Goal: Find specific page/section: Find specific page/section

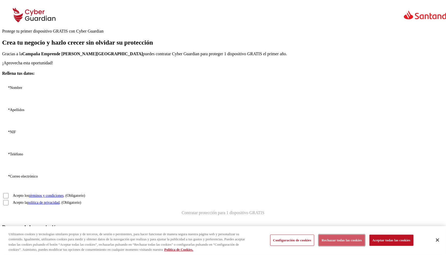
click at [336, 239] on button "Rechazar todas las cookies" at bounding box center [342, 240] width 46 height 11
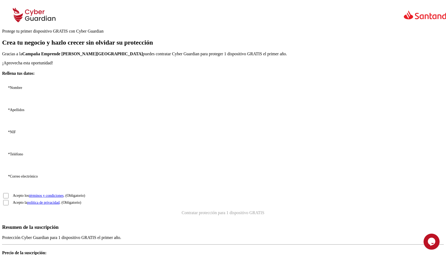
click at [55, 148] on input "* NIF" at bounding box center [228, 137] width 453 height 22
click at [213, 177] on section "Crea tu negocio y hazlo crecer sin olvidar su protección Gracias a la Campaña E…" at bounding box center [223, 129] width 442 height 180
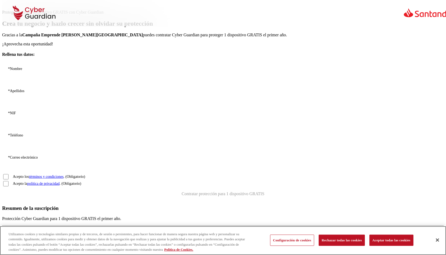
click at [340, 244] on div "Configuración de cookies Rechazar todas las cookies Aceptar todas las cookies" at bounding box center [343, 240] width 147 height 19
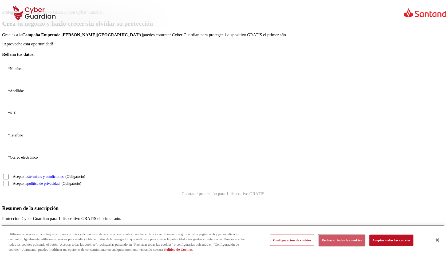
click at [334, 241] on button "Rechazar todas las cookies" at bounding box center [342, 240] width 46 height 11
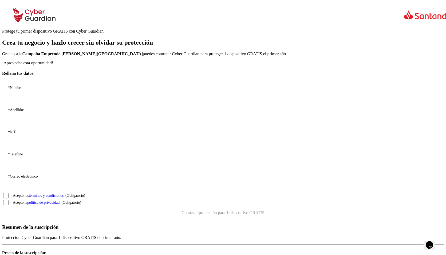
click at [20, 15] on icon at bounding box center [17, 17] width 9 height 5
